Goal: Task Accomplishment & Management: Use online tool/utility

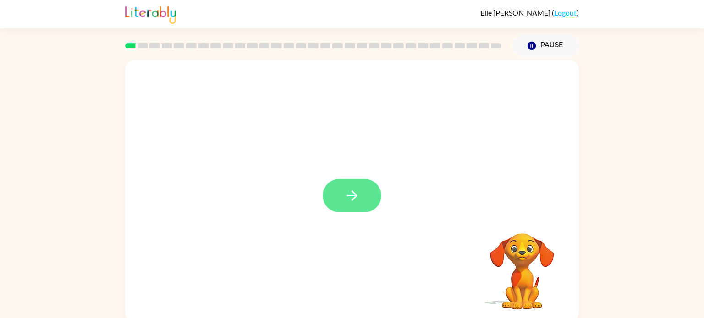
click at [369, 207] on button "button" at bounding box center [351, 195] width 59 height 33
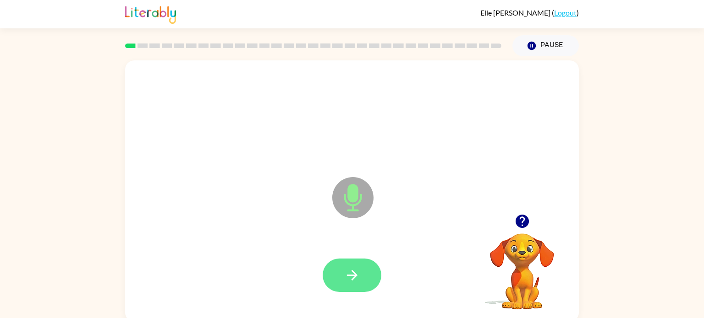
click at [350, 277] on icon "button" at bounding box center [352, 276] width 16 height 16
click at [346, 283] on icon "button" at bounding box center [352, 276] width 16 height 16
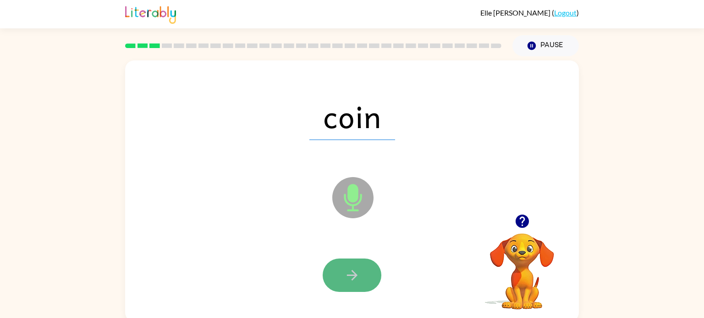
click at [357, 274] on icon "button" at bounding box center [352, 276] width 16 height 16
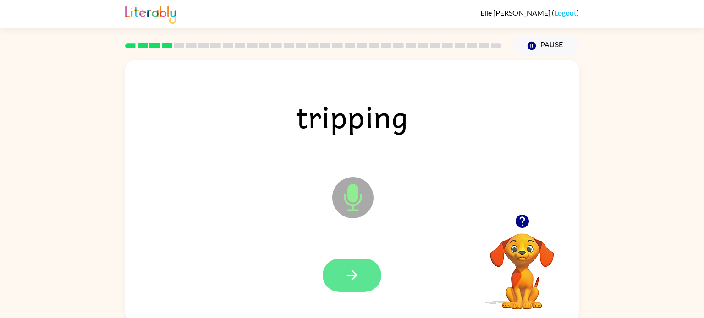
click at [361, 289] on button "button" at bounding box center [351, 275] width 59 height 33
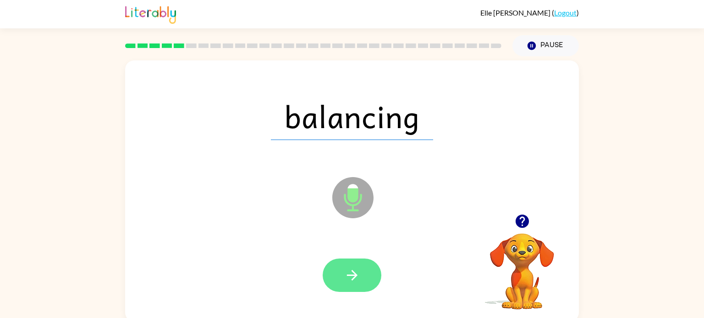
click at [361, 289] on button "button" at bounding box center [351, 275] width 59 height 33
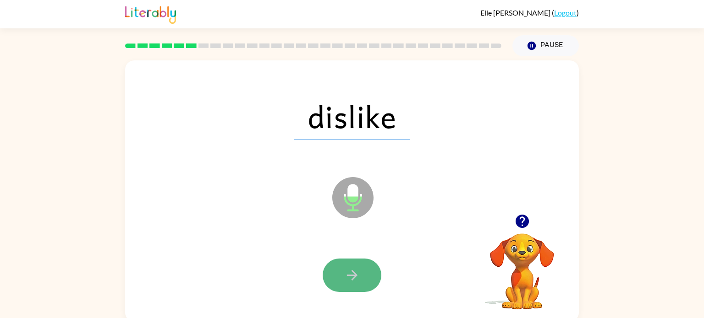
click at [335, 268] on button "button" at bounding box center [351, 275] width 59 height 33
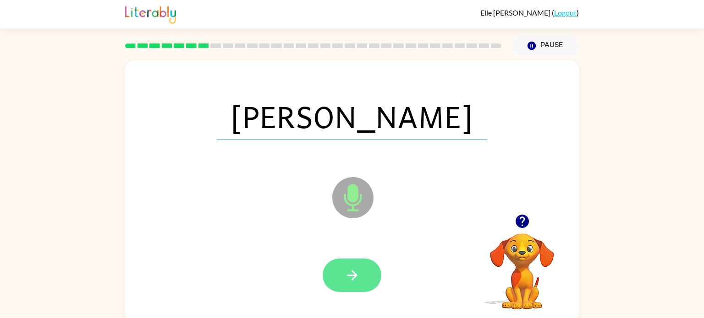
click at [361, 284] on button "button" at bounding box center [351, 275] width 59 height 33
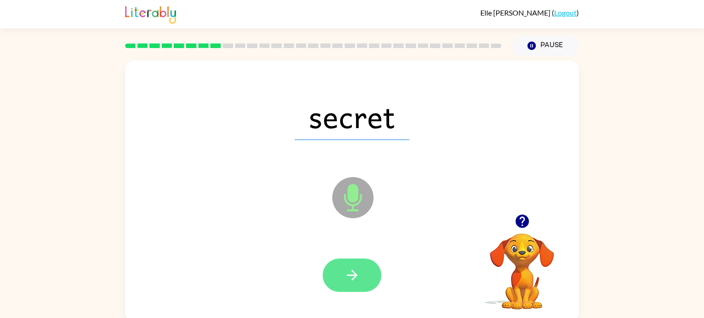
click at [361, 284] on button "button" at bounding box center [351, 275] width 59 height 33
click at [355, 278] on icon "button" at bounding box center [352, 276] width 16 height 16
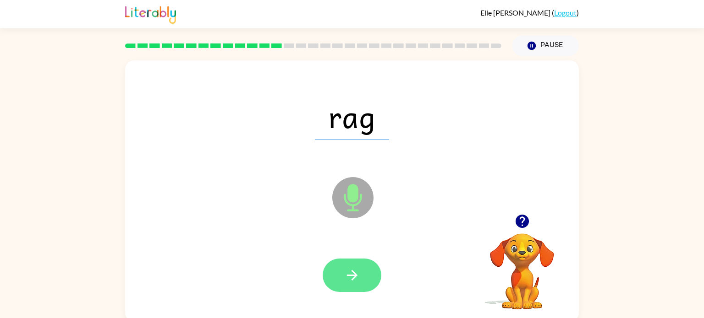
click at [355, 284] on button "button" at bounding box center [351, 275] width 59 height 33
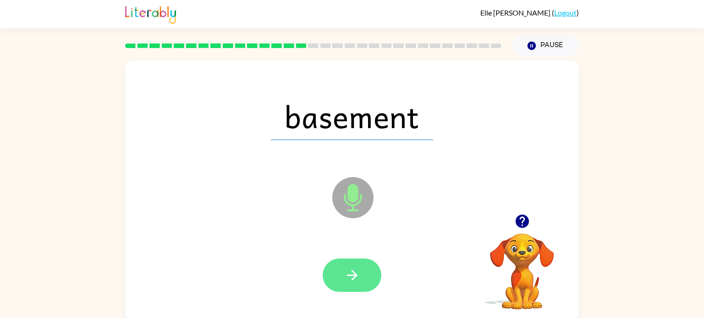
click at [371, 290] on button "button" at bounding box center [351, 275] width 59 height 33
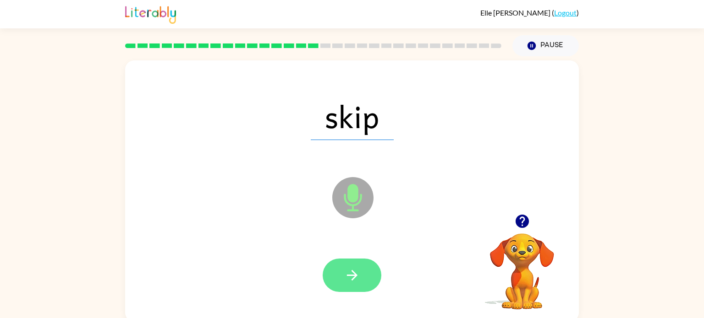
click at [346, 291] on button "button" at bounding box center [351, 275] width 59 height 33
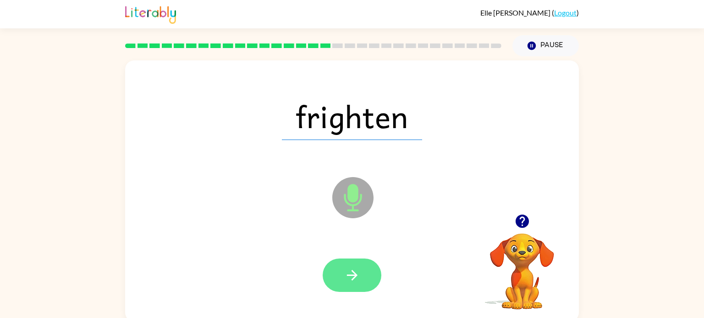
click at [357, 281] on icon "button" at bounding box center [352, 276] width 16 height 16
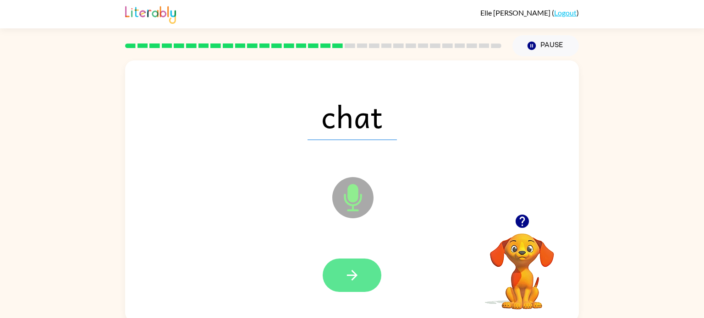
click at [362, 290] on button "button" at bounding box center [351, 275] width 59 height 33
click at [357, 279] on icon "button" at bounding box center [352, 276] width 16 height 16
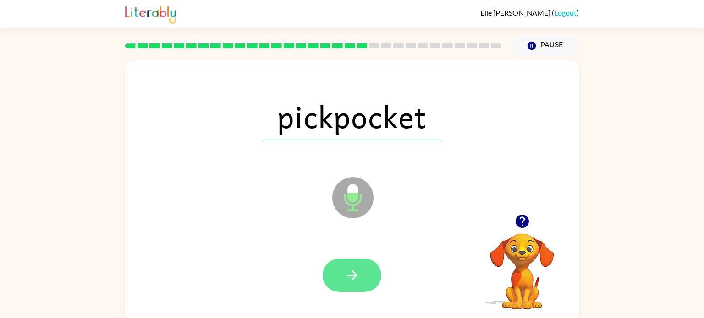
click at [366, 275] on button "button" at bounding box center [351, 275] width 59 height 33
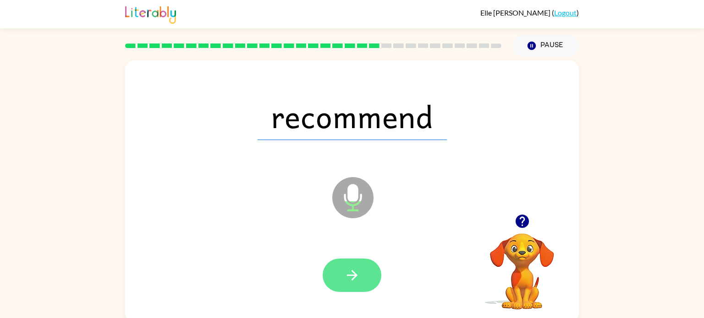
click at [368, 282] on button "button" at bounding box center [351, 275] width 59 height 33
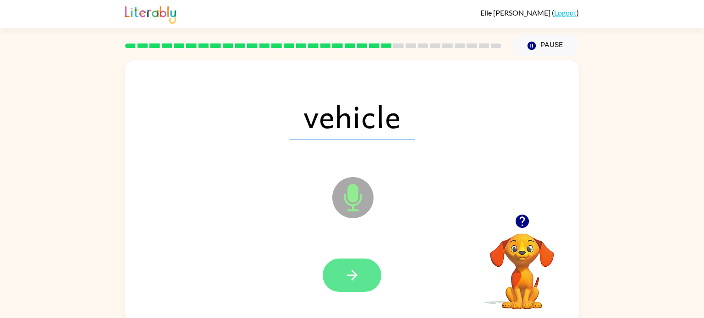
click at [379, 281] on button "button" at bounding box center [351, 275] width 59 height 33
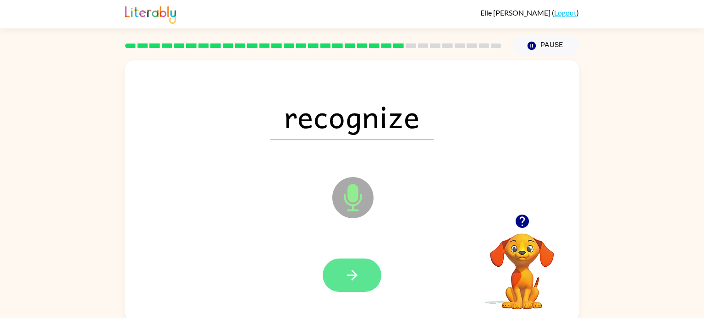
click at [369, 288] on button "button" at bounding box center [351, 275] width 59 height 33
click at [356, 287] on button "button" at bounding box center [351, 275] width 59 height 33
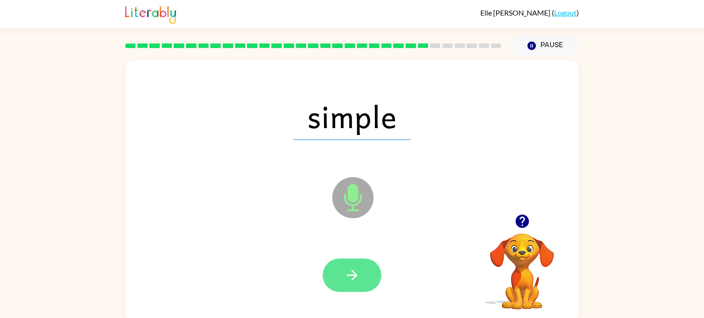
click at [350, 289] on button "button" at bounding box center [351, 275] width 59 height 33
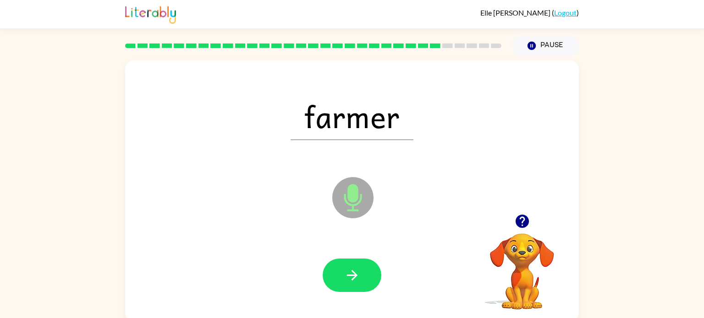
click at [355, 301] on div at bounding box center [351, 275] width 435 height 75
click at [368, 283] on button "button" at bounding box center [351, 275] width 59 height 33
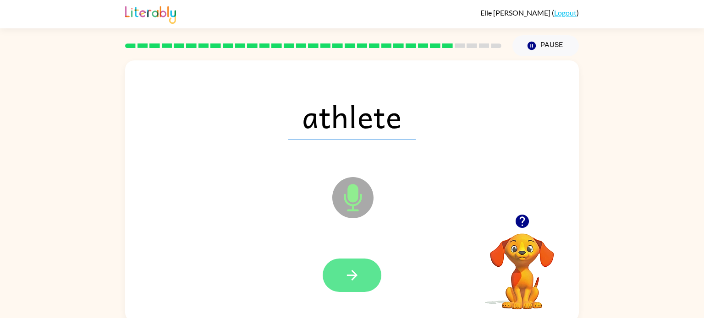
click at [369, 290] on button "button" at bounding box center [351, 275] width 59 height 33
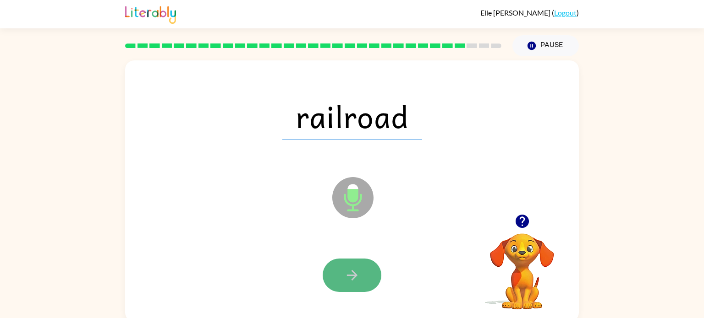
click at [359, 279] on icon "button" at bounding box center [352, 276] width 16 height 16
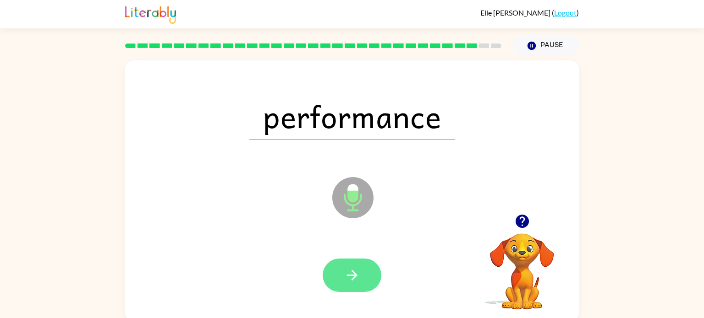
click at [363, 273] on button "button" at bounding box center [351, 275] width 59 height 33
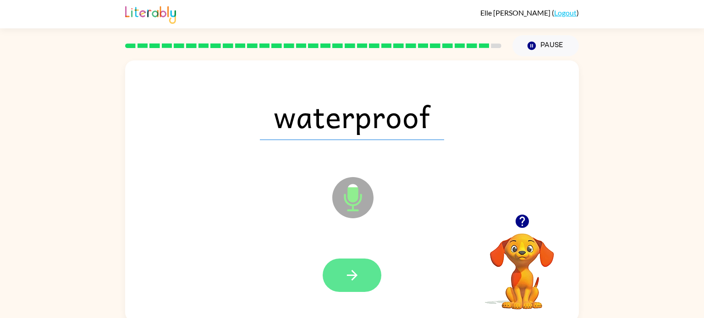
click at [363, 273] on button "button" at bounding box center [351, 275] width 59 height 33
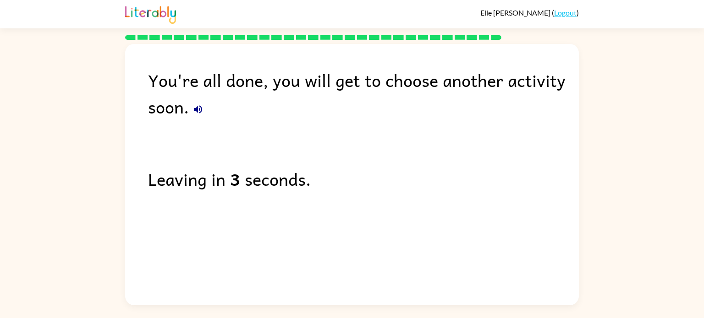
click at [194, 117] on button "button" at bounding box center [198, 109] width 18 height 18
